Goal: Task Accomplishment & Management: Manage account settings

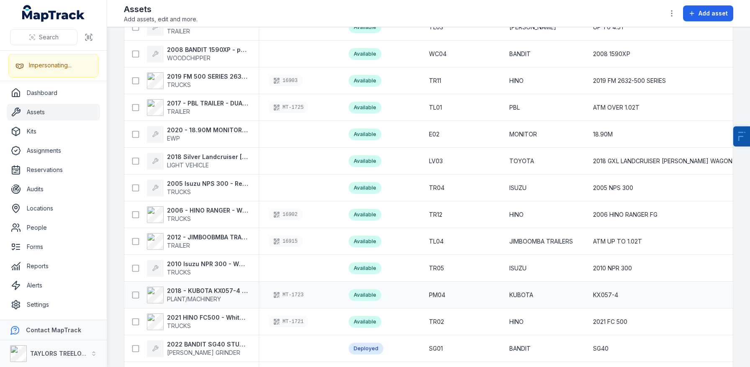
scroll to position [1323, 0]
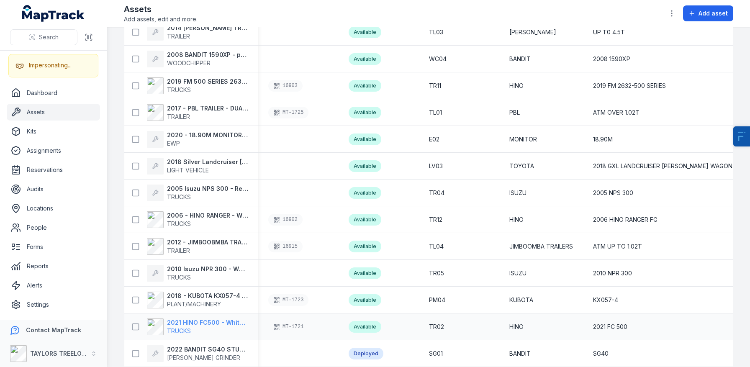
click at [188, 322] on strong "2021 HINO FC500 - White with Toolboxes - Engine # A05CTE33172" at bounding box center [207, 322] width 81 height 8
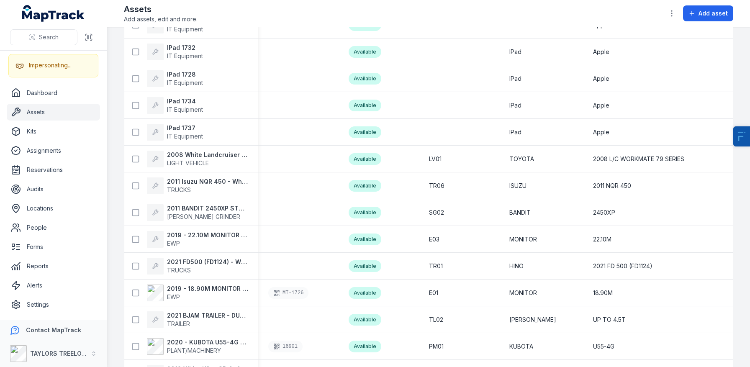
scroll to position [0, 0]
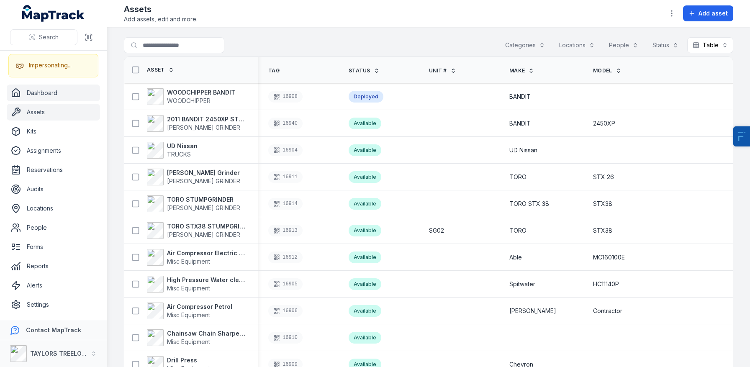
click at [46, 97] on link "Dashboard" at bounding box center [53, 93] width 93 height 17
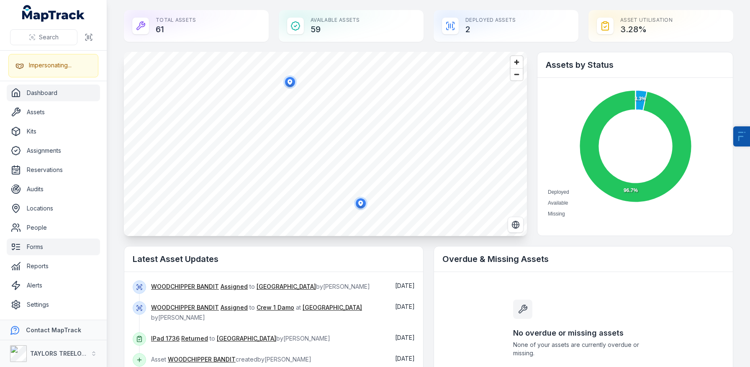
click at [40, 243] on link "Forms" at bounding box center [53, 247] width 93 height 17
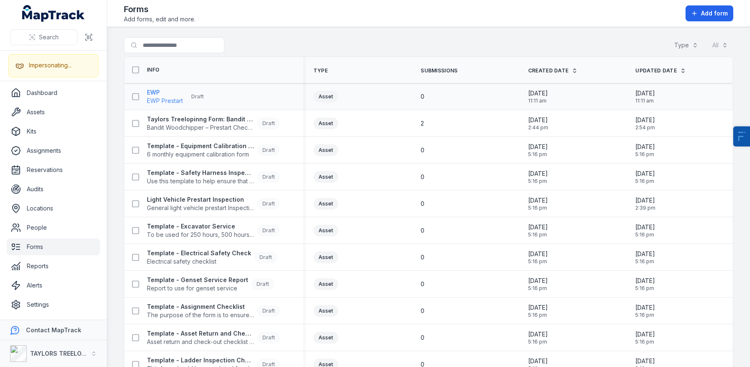
click at [147, 91] on strong "EWP" at bounding box center [165, 92] width 36 height 8
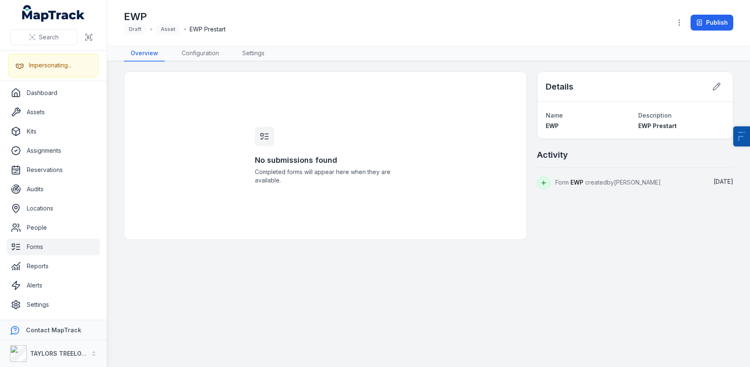
click at [206, 40] on div "EWP Draft Asset EWP Prestart Publish" at bounding box center [428, 22] width 609 height 39
click at [196, 52] on link "Configuration" at bounding box center [200, 54] width 51 height 16
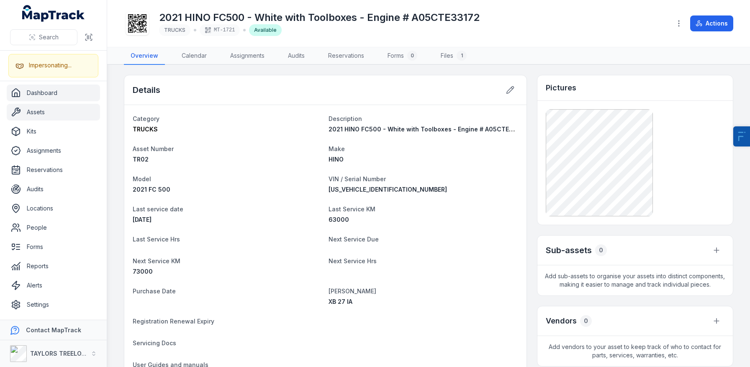
click at [67, 101] on link "Dashboard" at bounding box center [53, 93] width 93 height 17
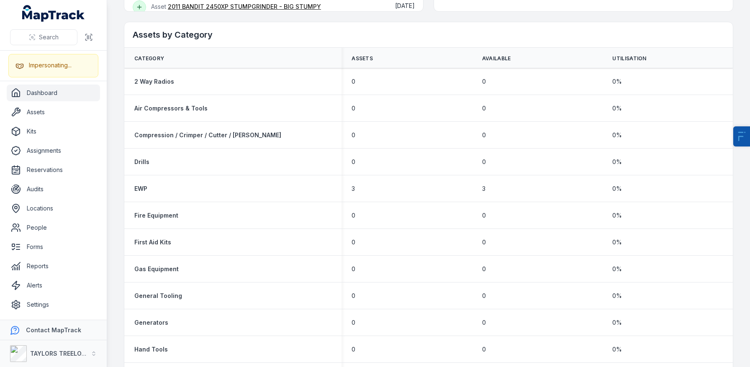
scroll to position [484, 0]
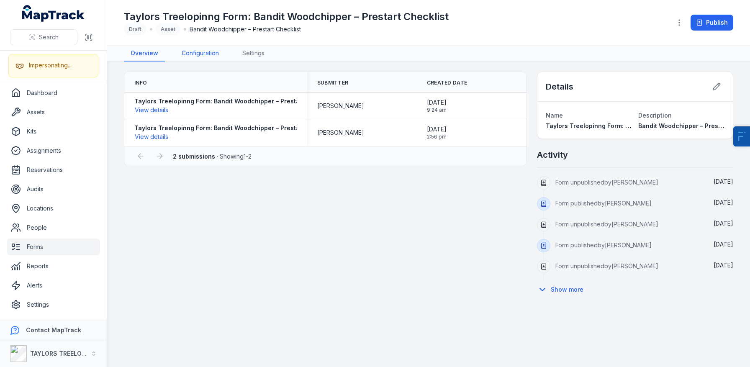
click at [200, 47] on link "Configuration" at bounding box center [200, 54] width 51 height 16
